Goal: Information Seeking & Learning: Find specific fact

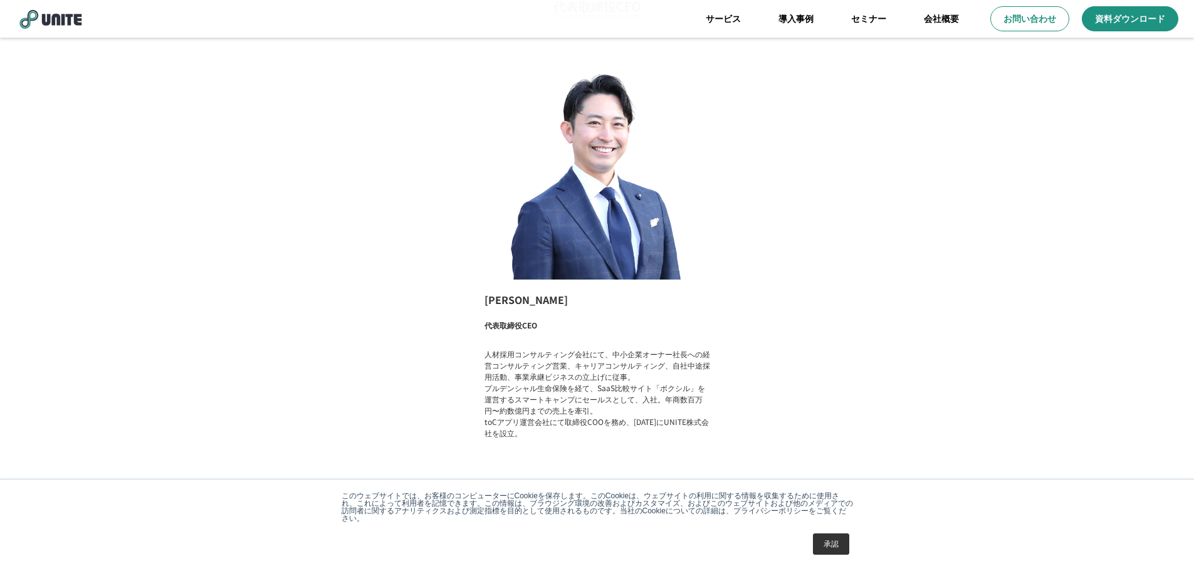
scroll to position [919, 0]
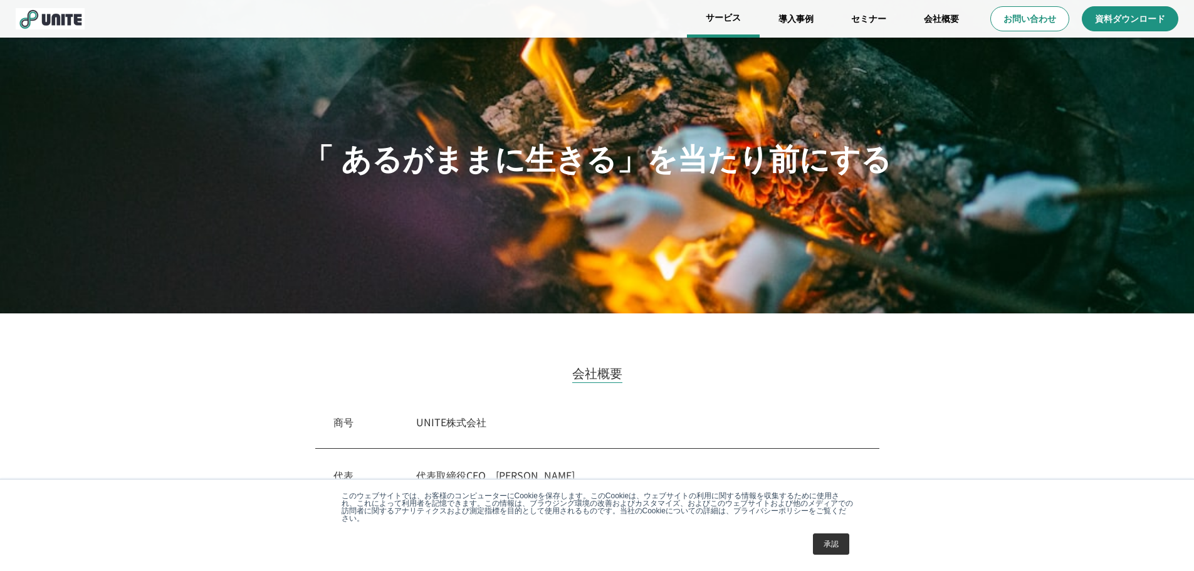
click at [721, 24] on link "サービス" at bounding box center [723, 19] width 73 height 38
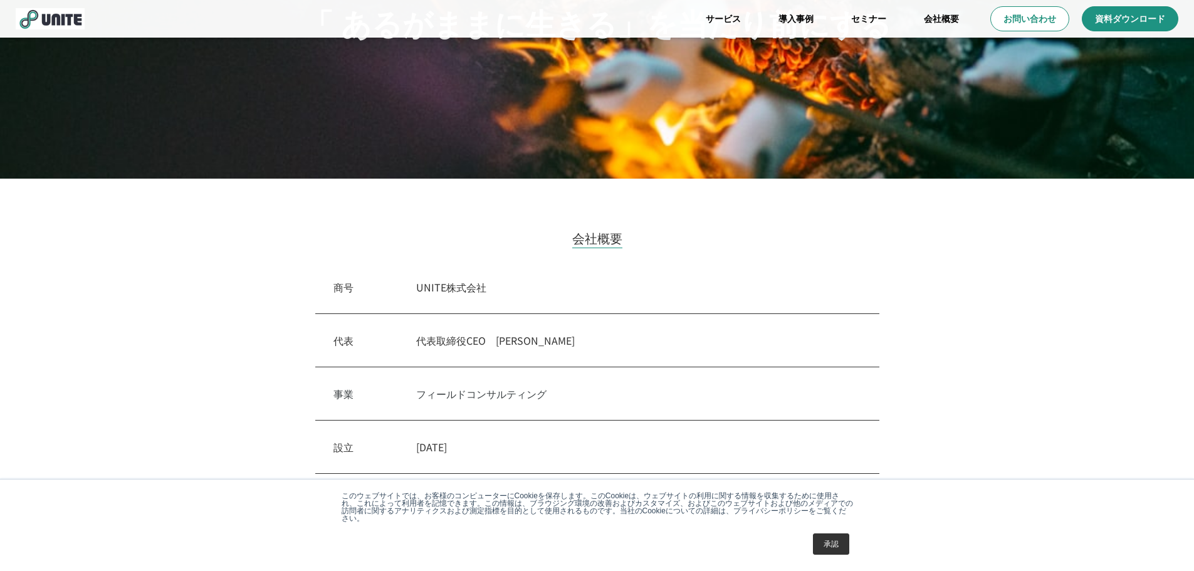
scroll to position [135, 0]
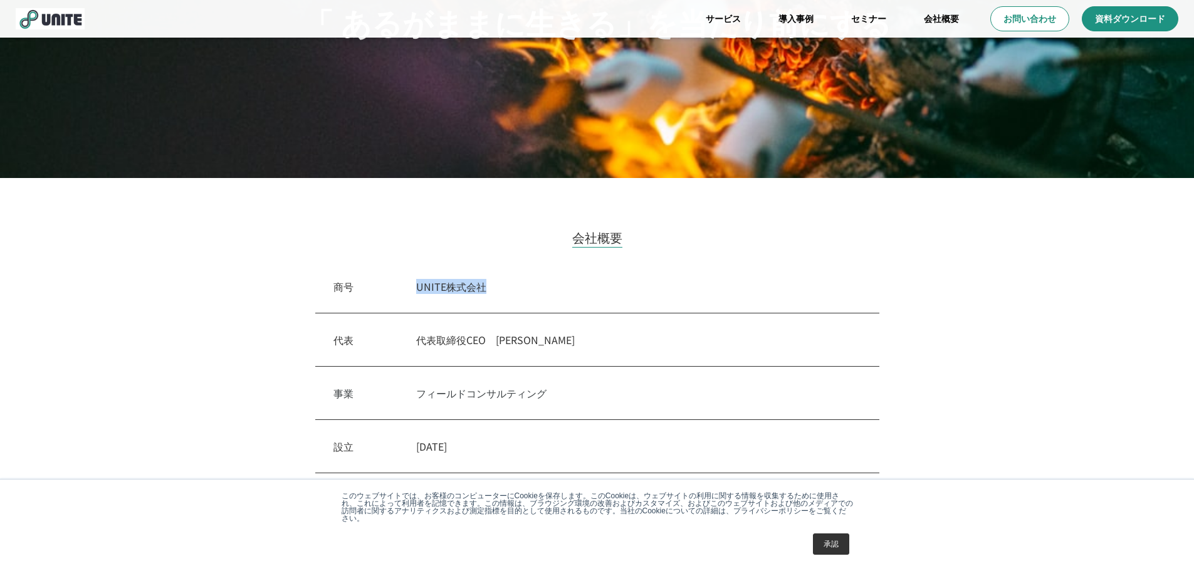
drag, startPoint x: 491, startPoint y: 293, endPoint x: 404, endPoint y: 298, distance: 87.2
click at [404, 298] on div "商号　 UNITE株式会社" at bounding box center [597, 286] width 564 height 53
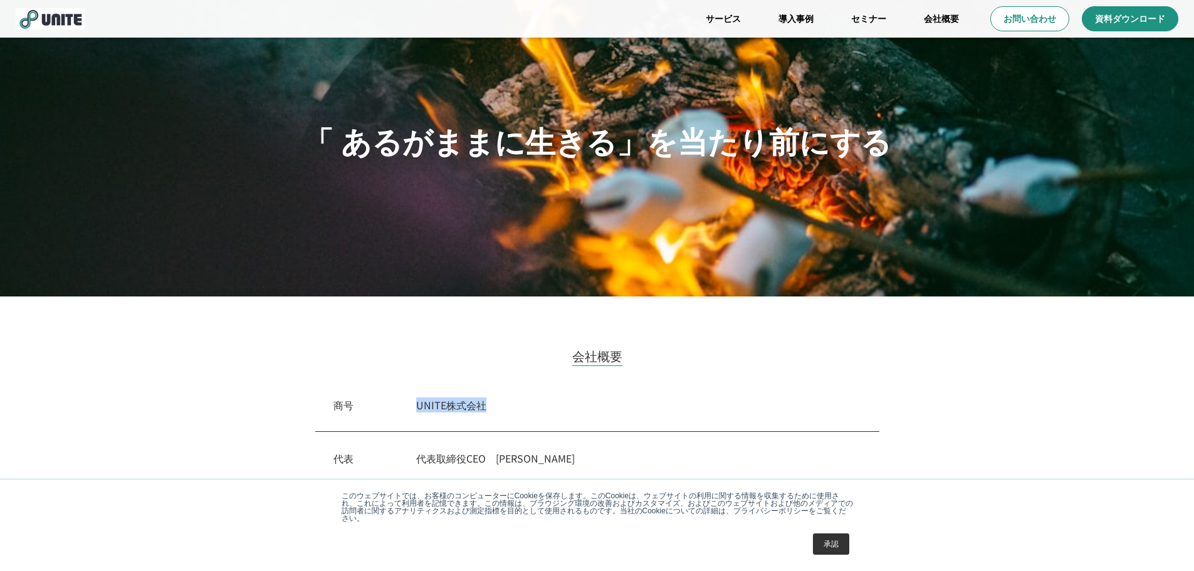
scroll to position [0, 0]
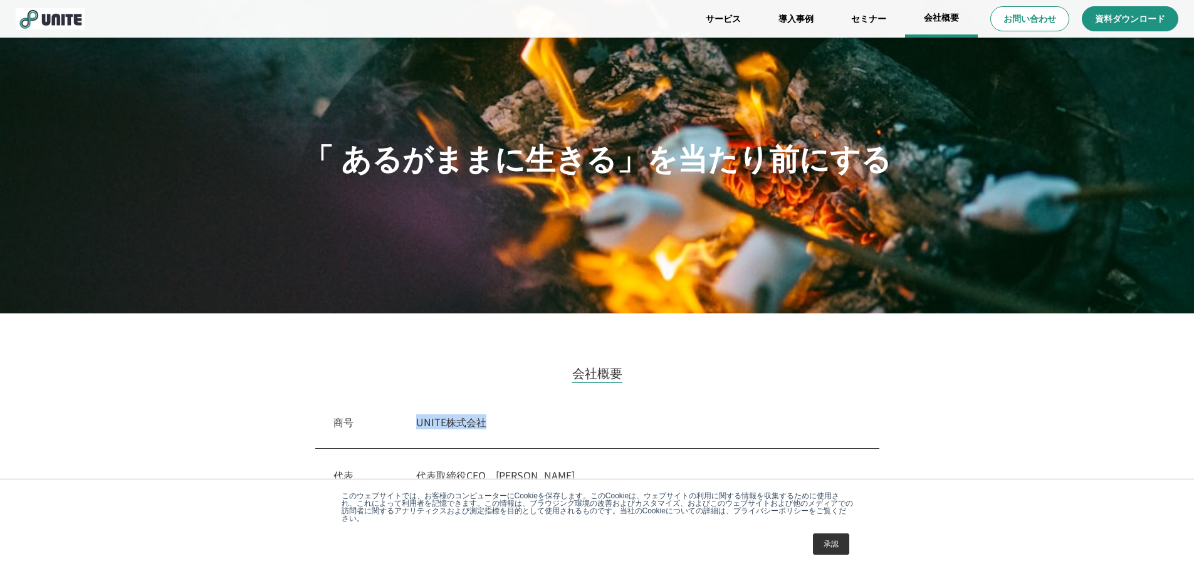
click at [945, 20] on link "会社概要" at bounding box center [941, 19] width 73 height 38
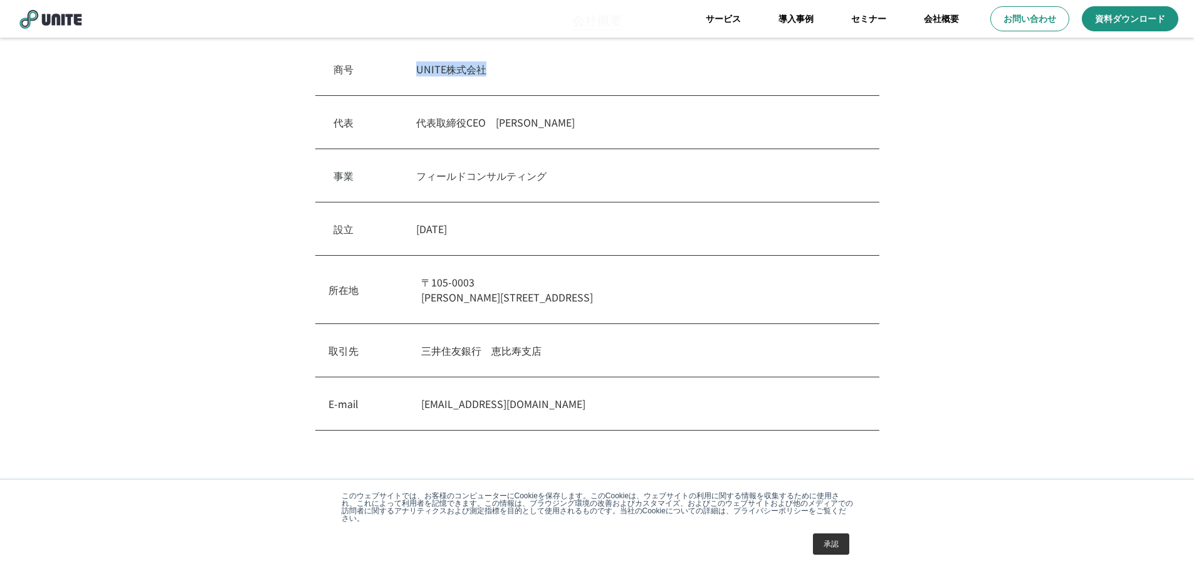
scroll to position [290, 0]
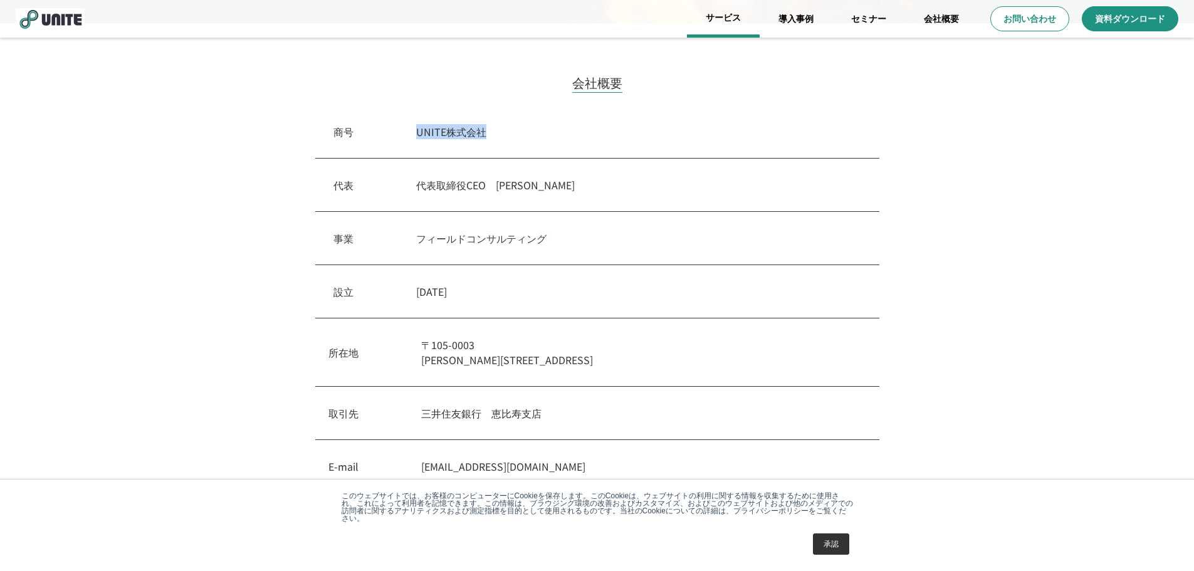
click at [723, 16] on link "サービス" at bounding box center [723, 19] width 73 height 38
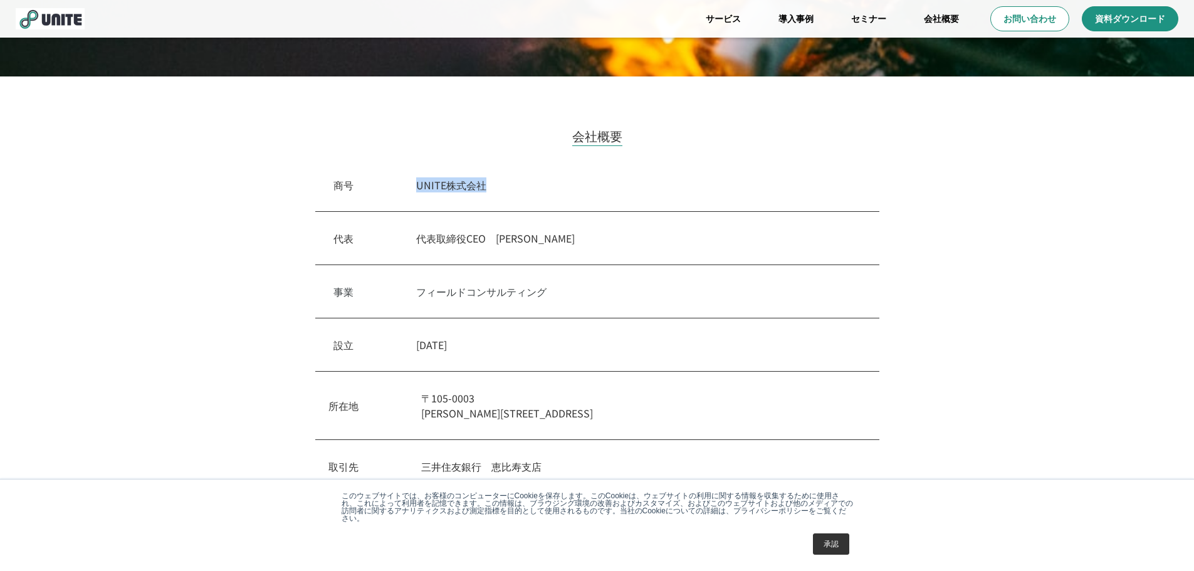
scroll to position [239, 0]
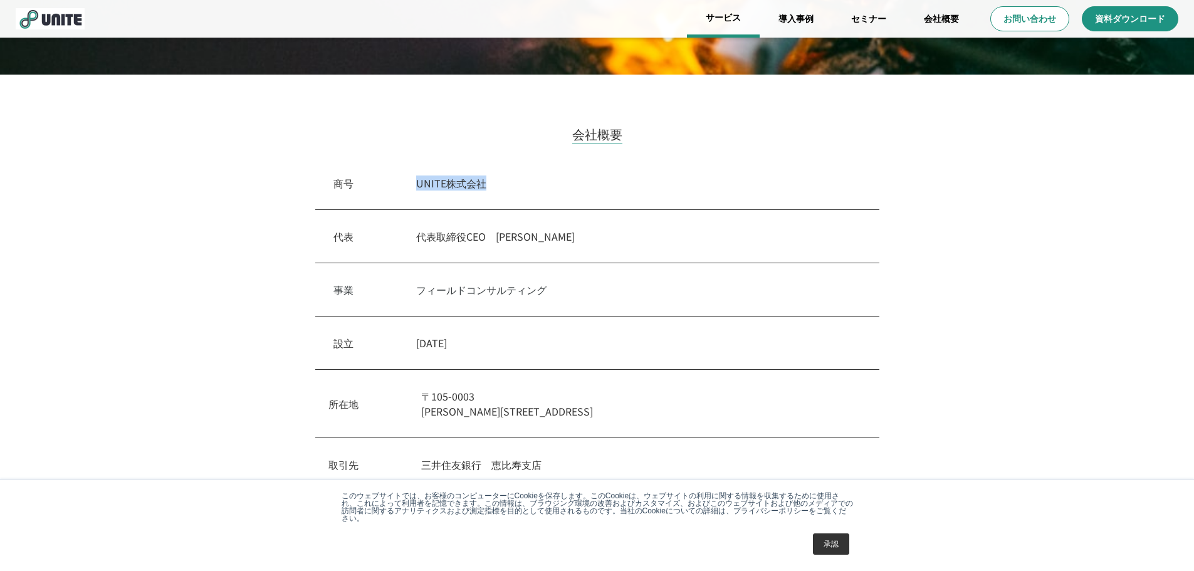
click at [726, 24] on link "サービス" at bounding box center [723, 19] width 73 height 38
click at [188, 368] on div "会社概要 商号　 UNITE株式会社 代表　 代表取締役CEO　上田啓太 事業　 フィールドコンサルティング 設立　 2018年2月20日 所在地 〒105-…" at bounding box center [597, 350] width 1194 height 551
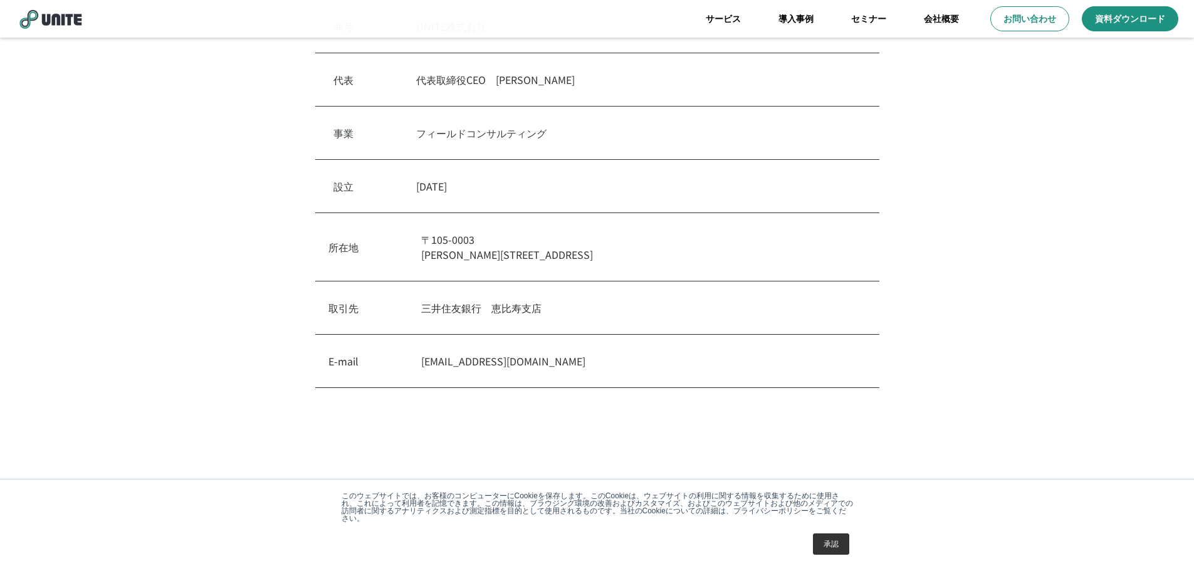
scroll to position [309, 0]
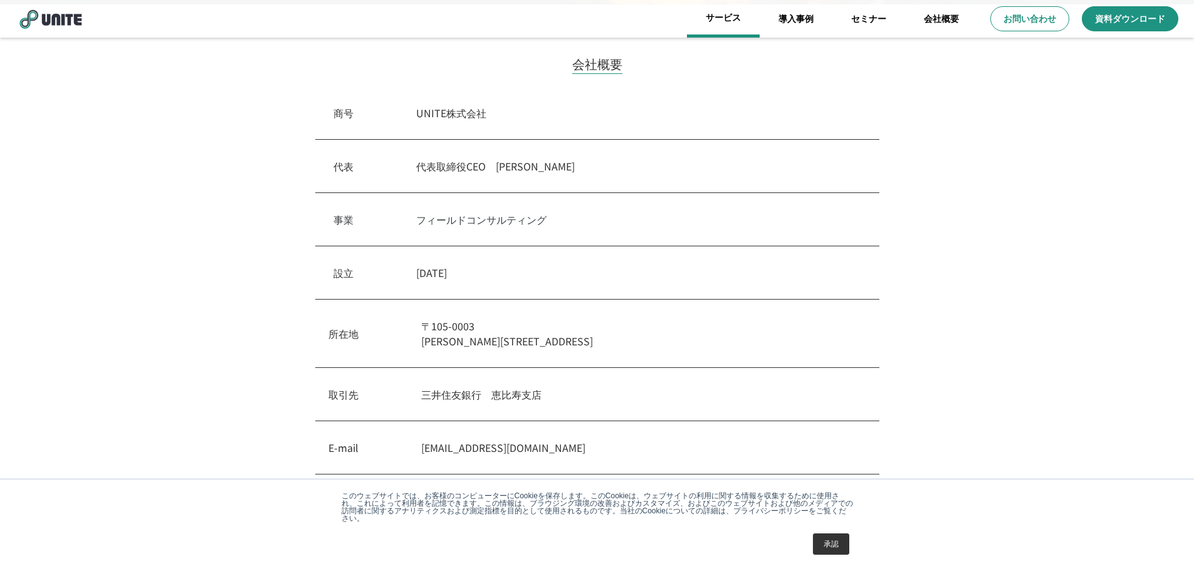
click at [703, 17] on link "サービス" at bounding box center [723, 19] width 73 height 38
click at [709, 26] on link "サービス" at bounding box center [723, 19] width 73 height 38
click at [728, 30] on link "サービス" at bounding box center [723, 19] width 73 height 38
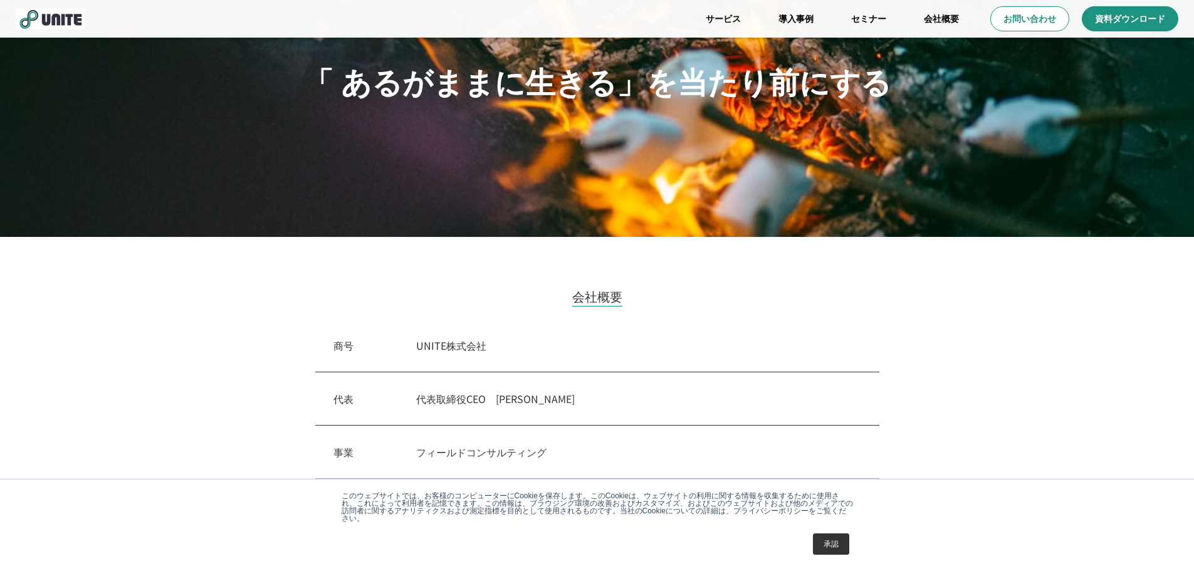
scroll to position [0, 0]
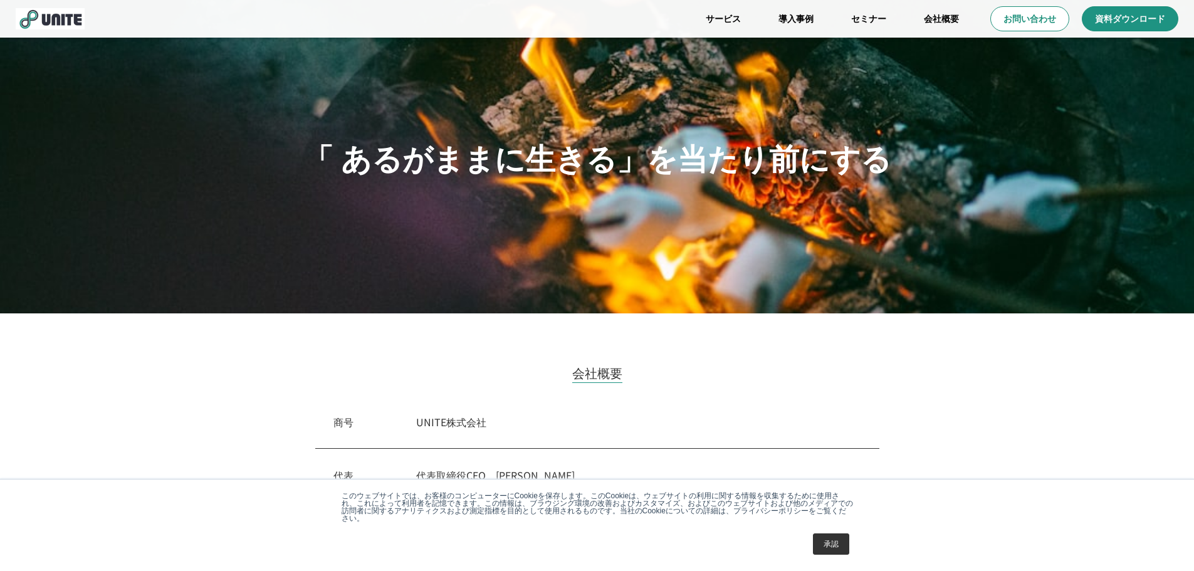
click at [47, 19] on img at bounding box center [50, 18] width 69 height 21
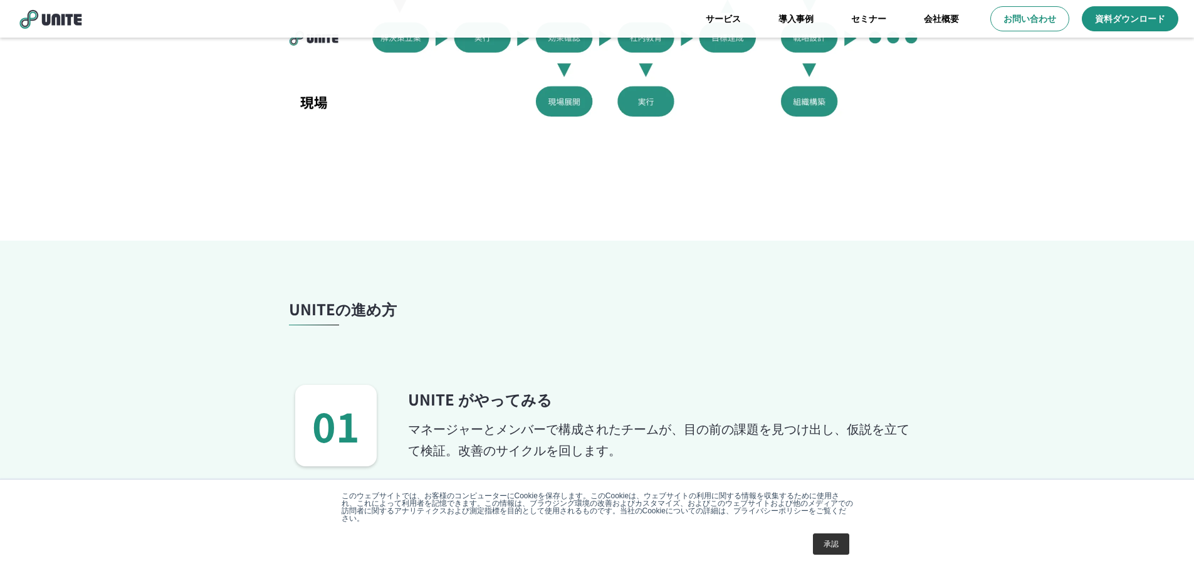
scroll to position [996, 0]
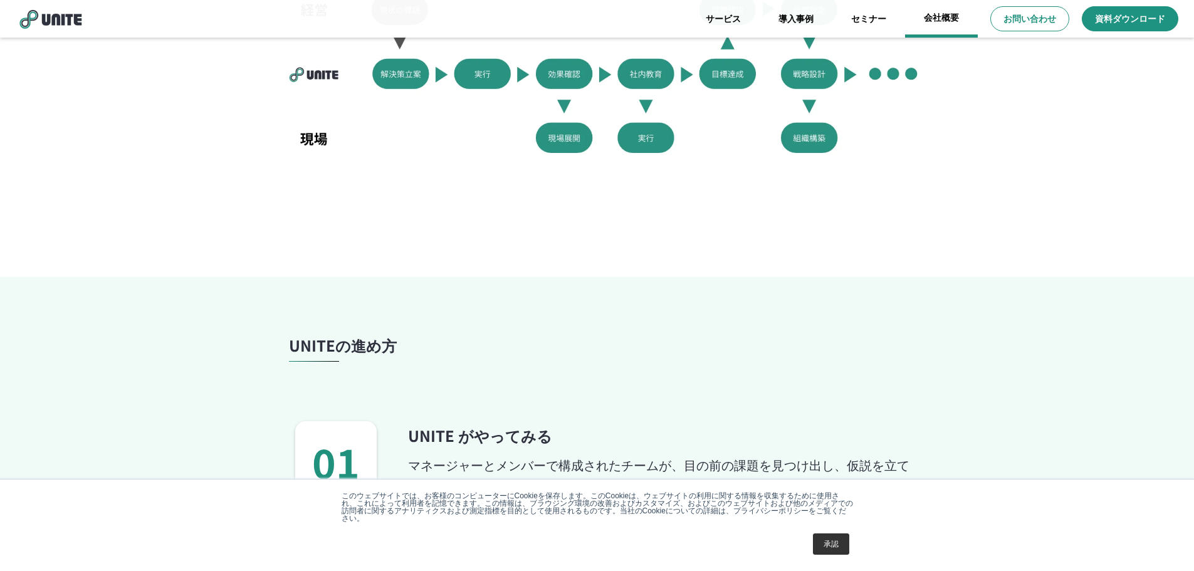
click at [935, 20] on link "会社概要" at bounding box center [941, 19] width 73 height 38
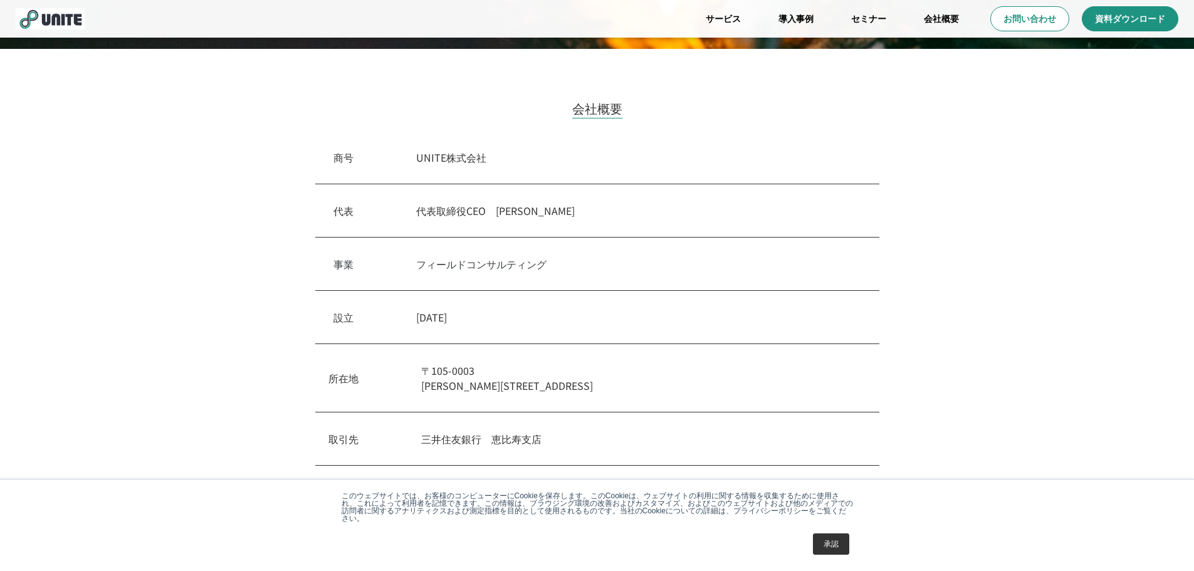
scroll to position [297, 0]
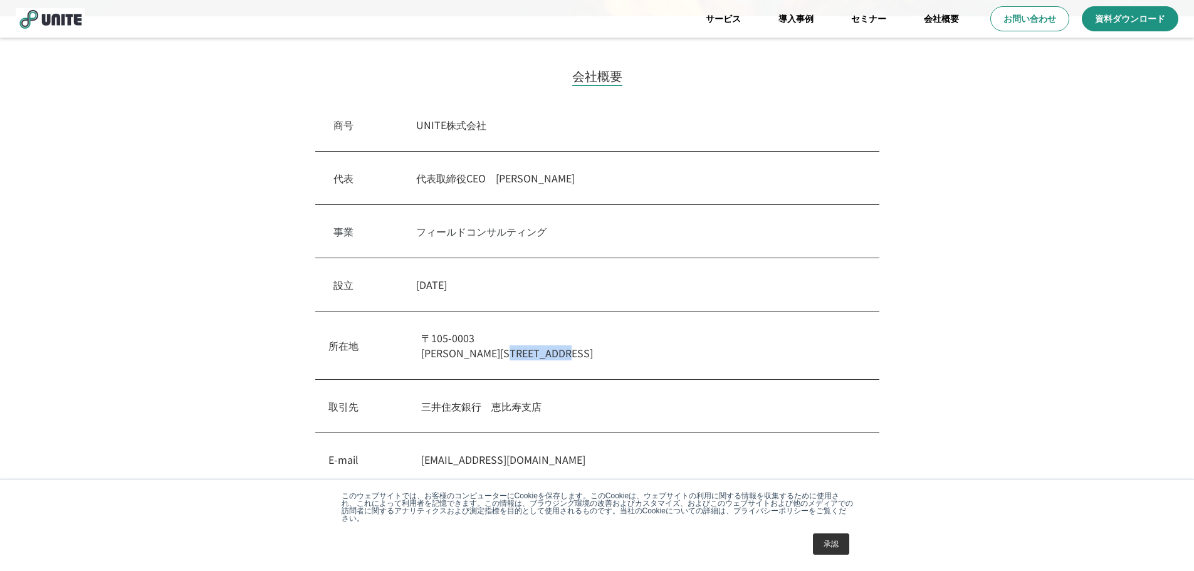
drag, startPoint x: 647, startPoint y: 357, endPoint x: 538, endPoint y: 355, distance: 109.1
click at [538, 355] on p "〒105-0003 東京都港区西新橋1-18-6　クロスオフィス内幸町" at bounding box center [643, 345] width 445 height 30
copy p "クロスオフィス内幸町"
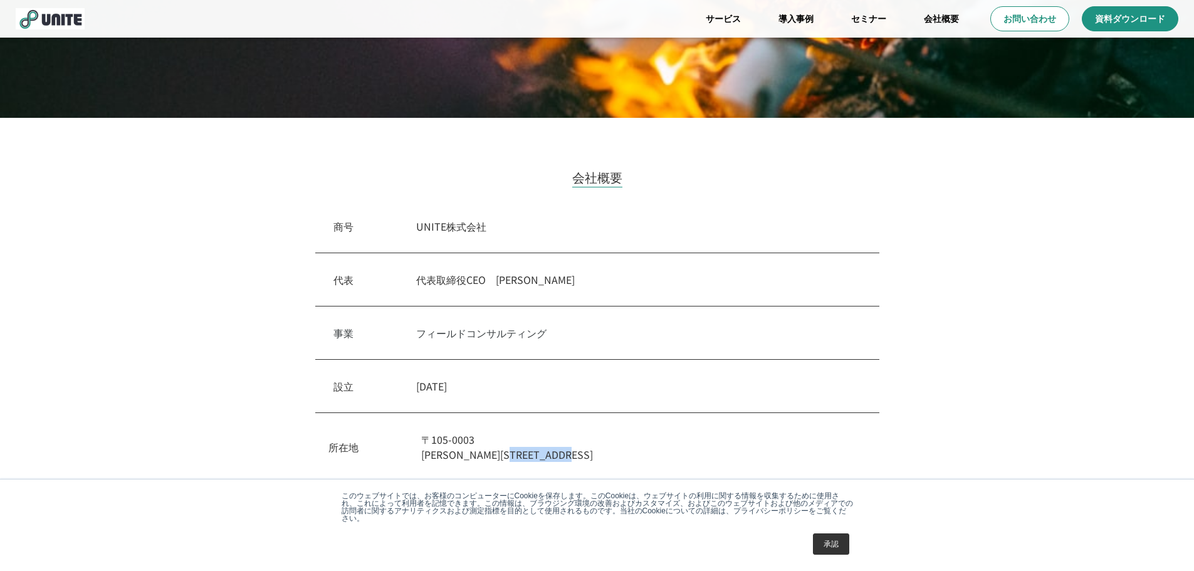
scroll to position [0, 0]
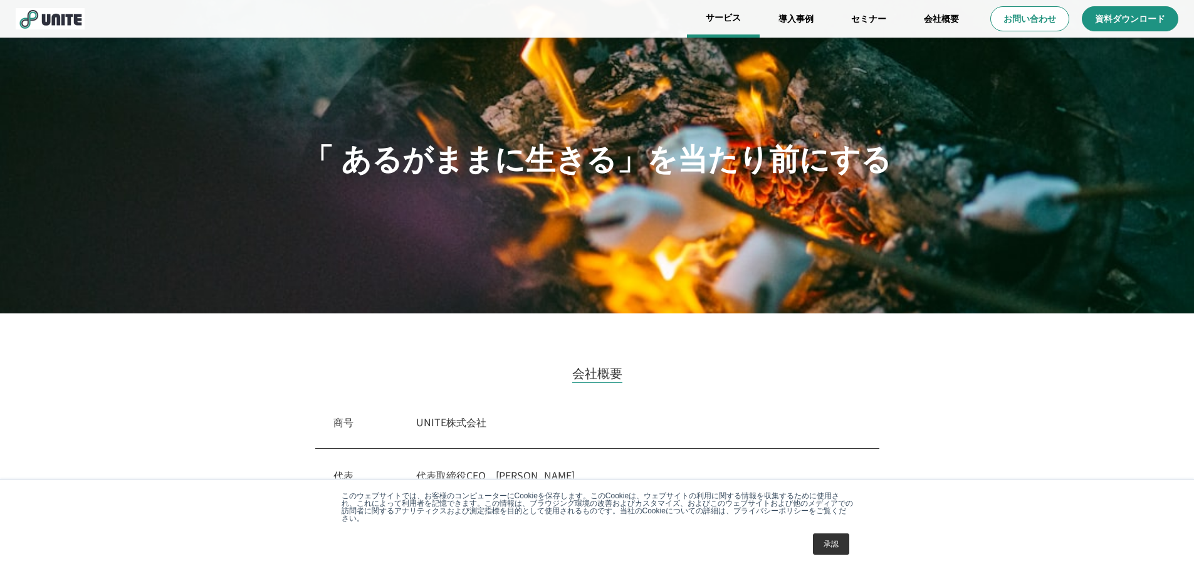
click at [722, 17] on link "サービス" at bounding box center [723, 19] width 73 height 38
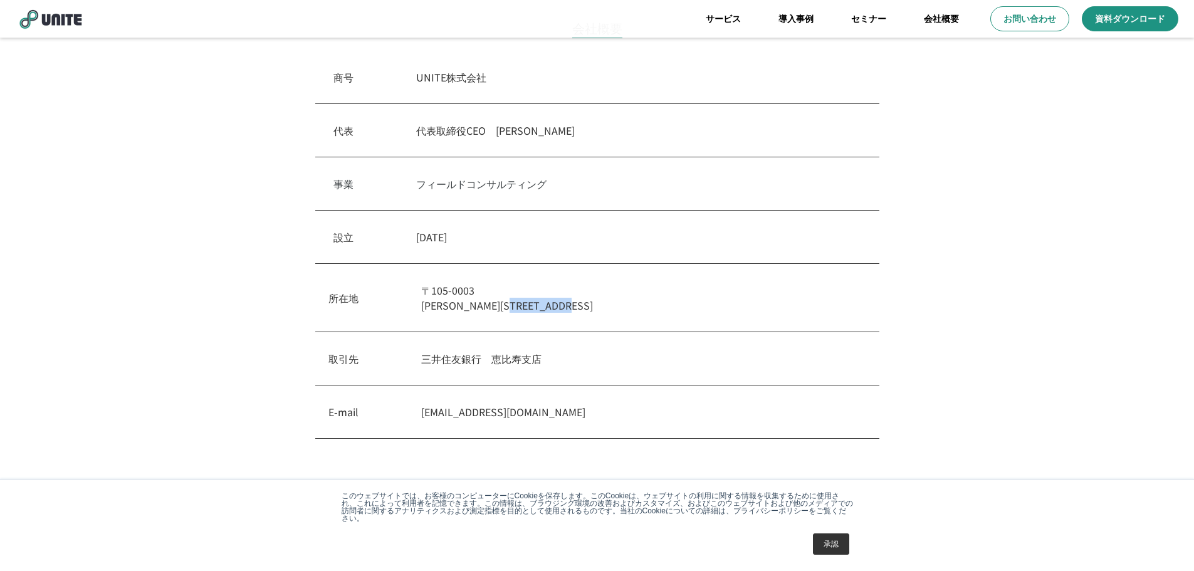
scroll to position [312, 0]
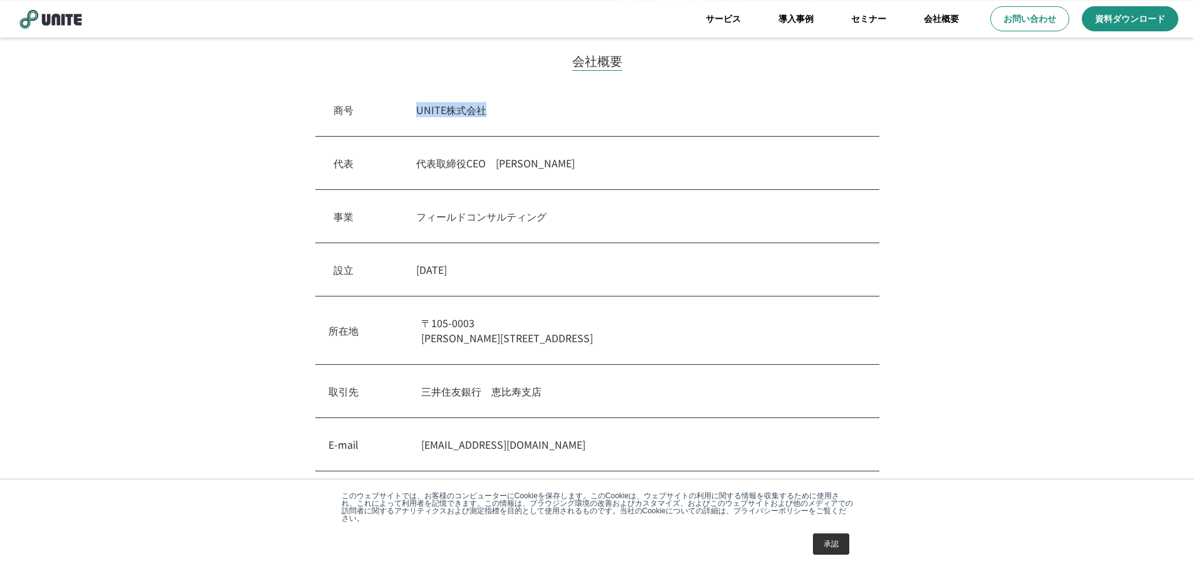
drag, startPoint x: 501, startPoint y: 110, endPoint x: 416, endPoint y: 109, distance: 85.2
click at [416, 109] on div "商号　 UNITE株式会社" at bounding box center [597, 109] width 564 height 53
copy p "UNITE株式会社"
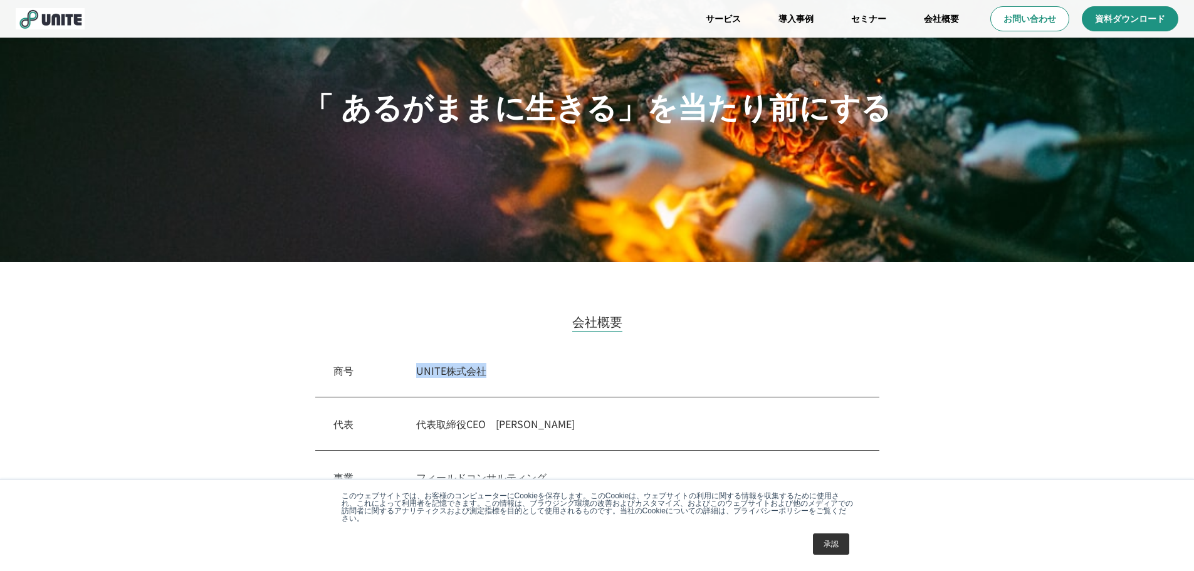
scroll to position [0, 0]
